Goal: Task Accomplishment & Management: Complete application form

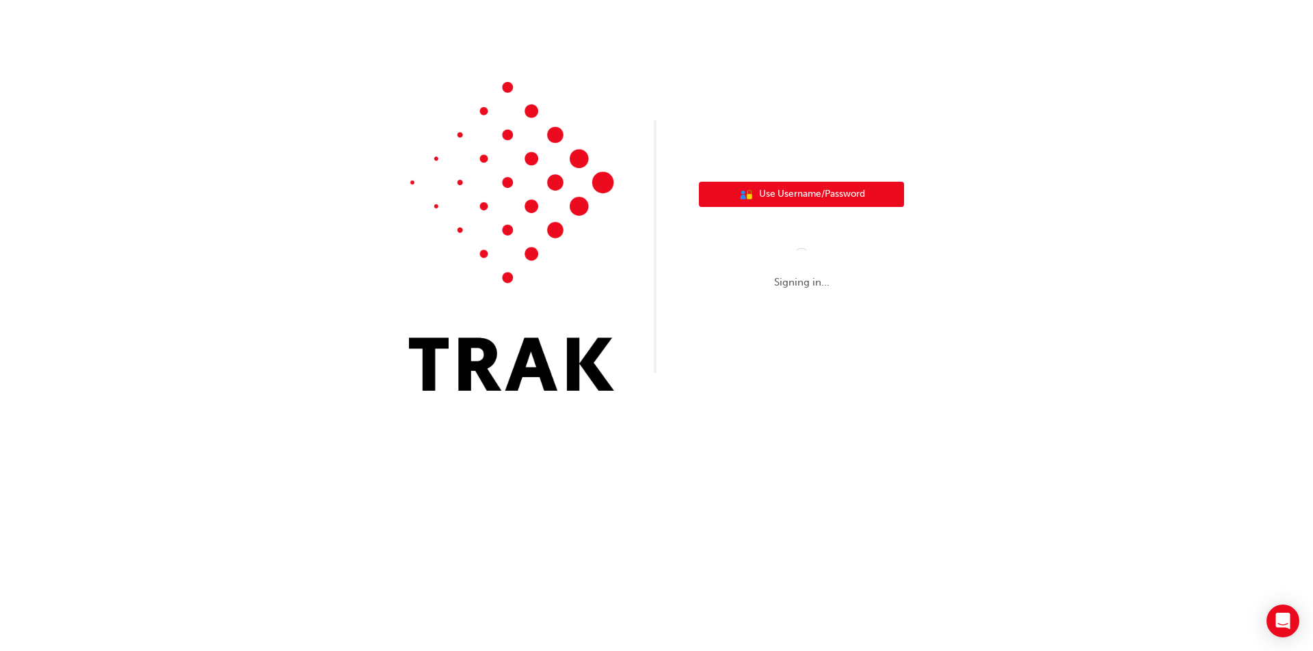
click at [842, 189] on span "Use Username/Password" at bounding box center [812, 195] width 106 height 16
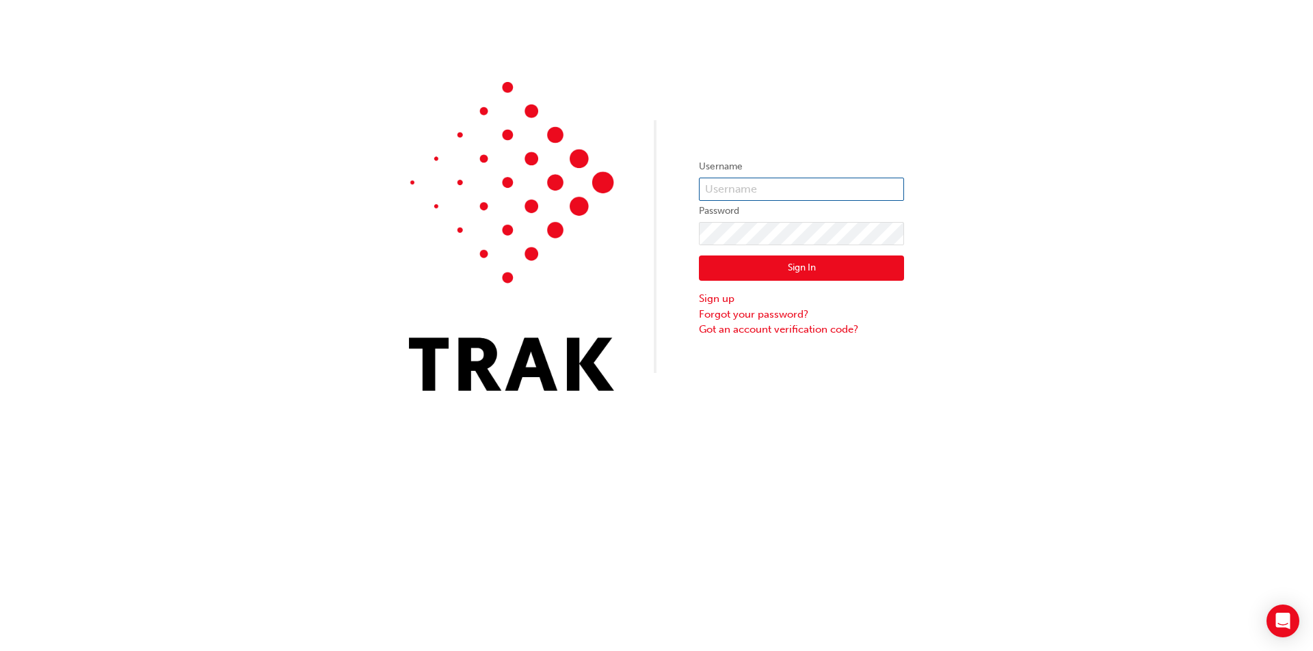
click at [841, 189] on input "text" at bounding box center [801, 189] width 205 height 23
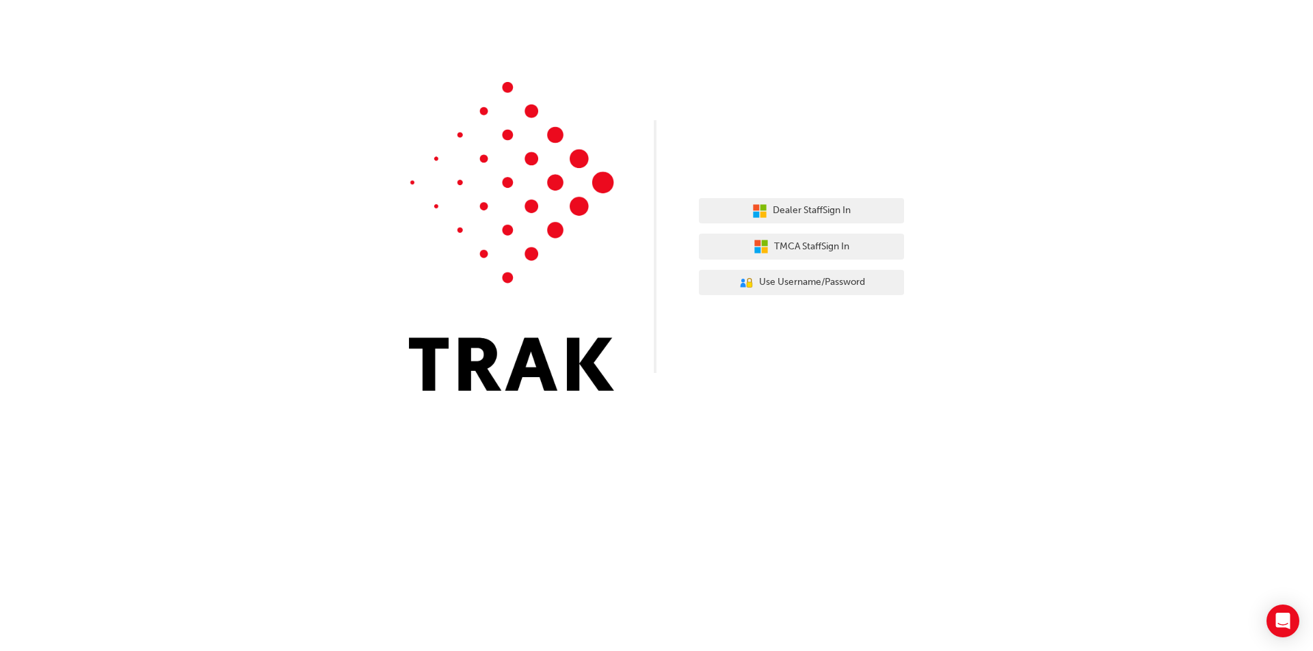
click at [841, 189] on div "Dealer Staff Sign In TMCA Staff Sign In User Authentication Icon - Blue Person,…" at bounding box center [801, 247] width 205 height 118
click at [837, 217] on span "Dealer Staff Sign In" at bounding box center [811, 211] width 78 height 16
click at [863, 208] on button "Dealer Staff Sign In" at bounding box center [801, 211] width 205 height 26
click at [803, 215] on span "Dealer Staff Sign In" at bounding box center [811, 211] width 78 height 16
